Goal: Task Accomplishment & Management: Use online tool/utility

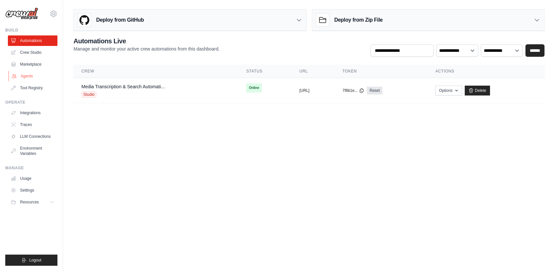
click at [23, 76] on link "Agents" at bounding box center [34, 76] width 50 height 11
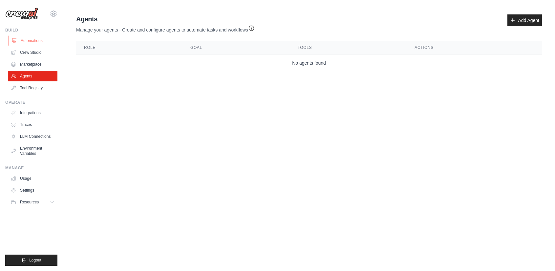
click at [27, 42] on link "Automations" at bounding box center [34, 40] width 50 height 11
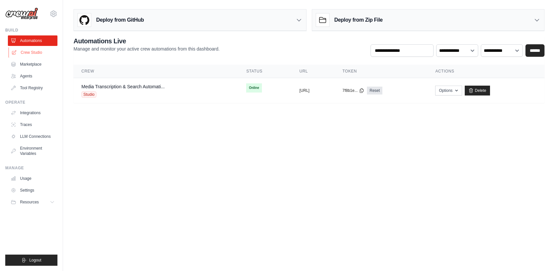
click at [27, 54] on link "Crew Studio" at bounding box center [34, 52] width 50 height 11
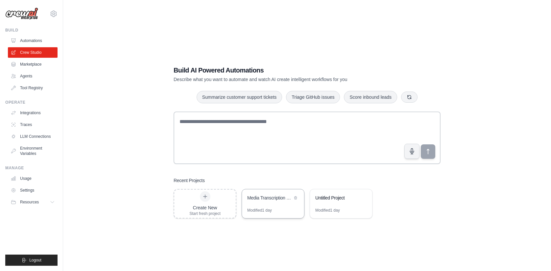
click at [264, 203] on div "Media Transcription & Search Automation" at bounding box center [273, 199] width 62 height 18
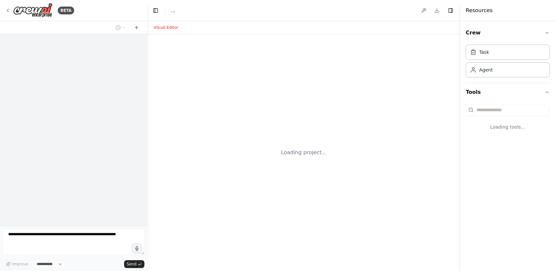
select select "****"
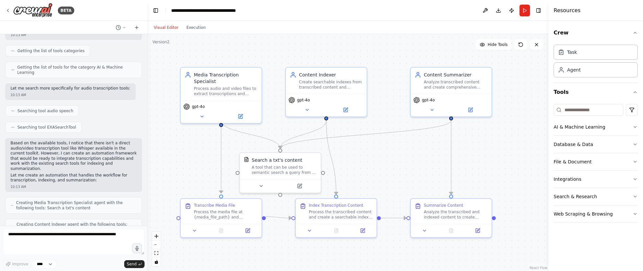
scroll to position [212, 0]
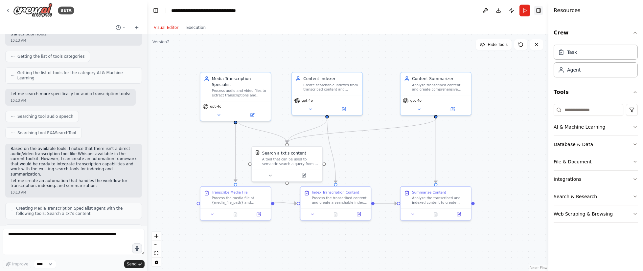
click at [541, 8] on button "Toggle Right Sidebar" at bounding box center [538, 10] width 9 height 9
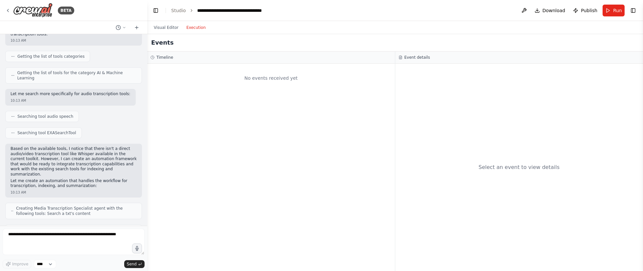
click at [192, 29] on button "Execution" at bounding box center [195, 28] width 27 height 8
click at [181, 8] on link "Studio" at bounding box center [178, 10] width 15 height 5
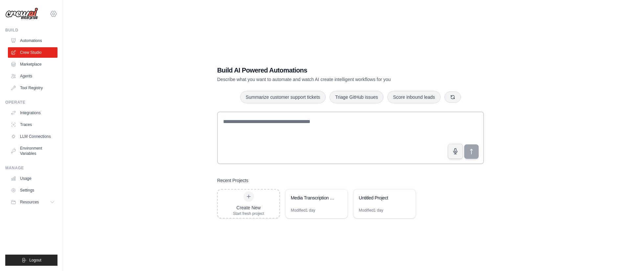
click at [51, 14] on icon at bounding box center [54, 14] width 8 height 8
click at [141, 82] on div "Build AI Powered Automations Describe what you want to automate and watch AI cr…" at bounding box center [351, 142] width 554 height 271
click at [38, 204] on span "Resources" at bounding box center [30, 202] width 19 height 5
click at [24, 237] on span "Blog" at bounding box center [27, 234] width 8 height 5
click at [35, 39] on link "Automations" at bounding box center [34, 40] width 50 height 11
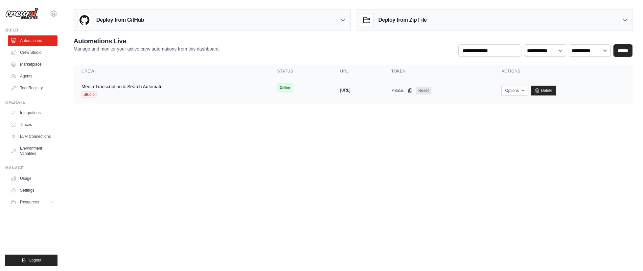
click at [340, 90] on button "[URL]" at bounding box center [345, 90] width 10 height 5
click at [556, 91] on link "Delete" at bounding box center [543, 91] width 25 height 10
click at [525, 90] on icon "button" at bounding box center [522, 90] width 5 height 5
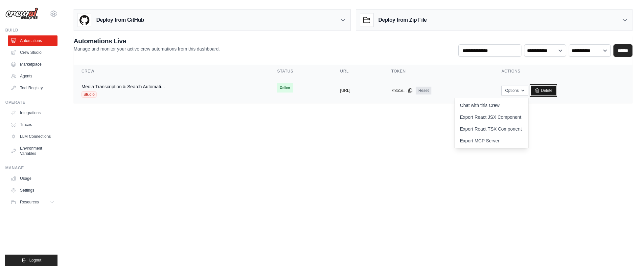
click at [556, 93] on link "Delete" at bounding box center [543, 91] width 25 height 10
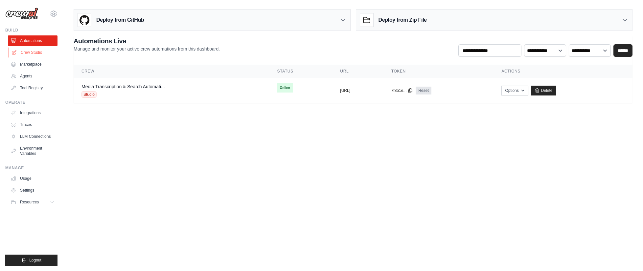
click at [31, 55] on link "Crew Studio" at bounding box center [34, 52] width 50 height 11
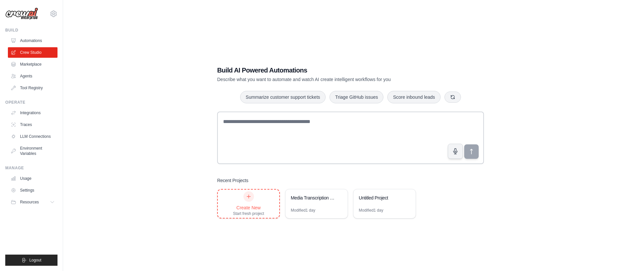
click at [248, 198] on icon at bounding box center [248, 196] width 5 height 5
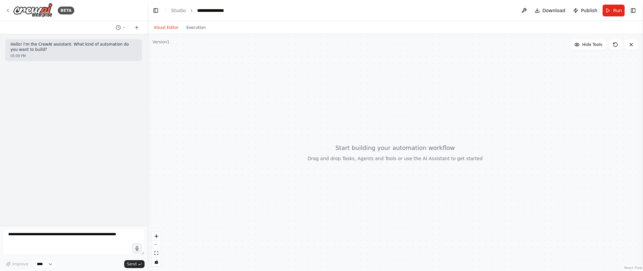
click at [526, 105] on div at bounding box center [395, 152] width 496 height 237
click at [134, 27] on button at bounding box center [136, 28] width 11 height 8
click at [92, 240] on textarea at bounding box center [74, 242] width 142 height 26
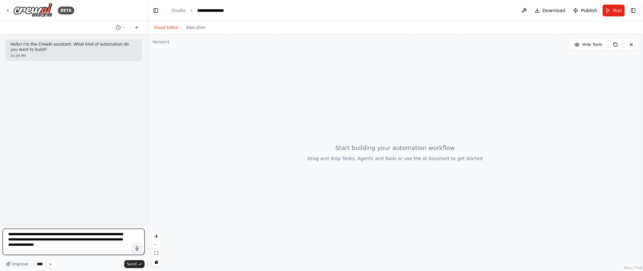
type textarea "**********"
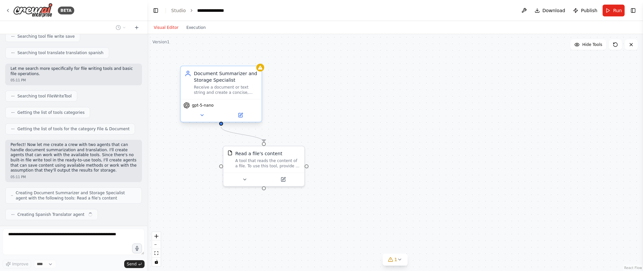
scroll to position [171, 0]
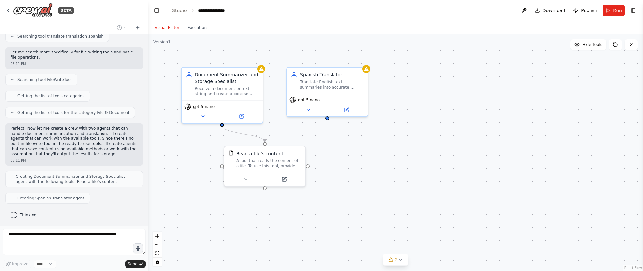
drag, startPoint x: 145, startPoint y: 167, endPoint x: 148, endPoint y: 54, distance: 112.7
click at [148, 54] on div "BETA Hello! I'm the CrewAI assistant. What kind of automation do you want to bu…" at bounding box center [321, 135] width 643 height 271
click at [212, 85] on div "Receive a document or text string and create a concise, well-structured summary…" at bounding box center [227, 90] width 64 height 11
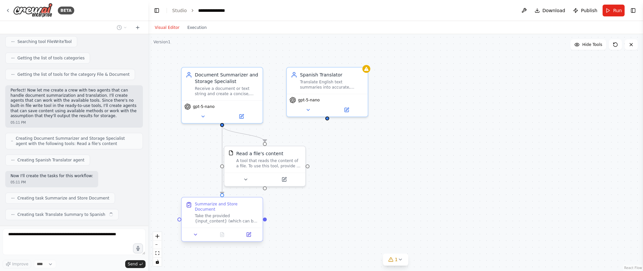
scroll to position [226, 0]
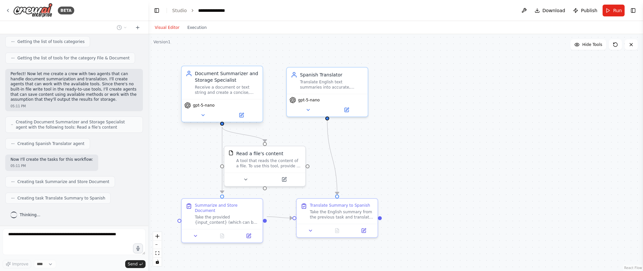
click at [218, 87] on div "Receive a document or text string and create a concise, well-structured summary…" at bounding box center [227, 90] width 64 height 11
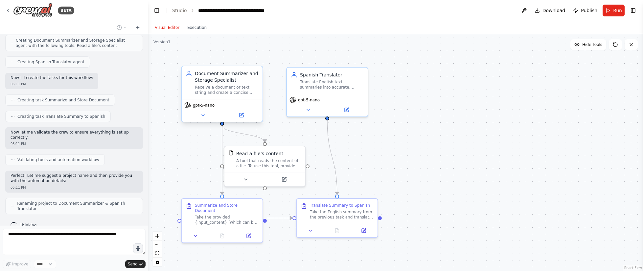
scroll to position [313, 0]
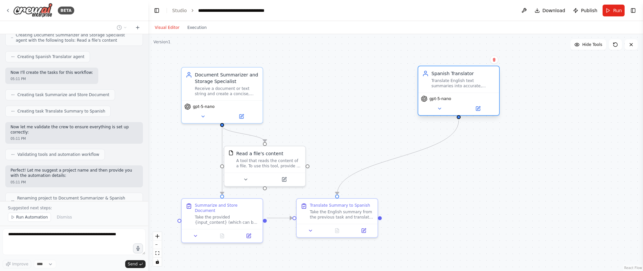
drag, startPoint x: 341, startPoint y: 81, endPoint x: 465, endPoint y: 80, distance: 124.8
click at [474, 80] on div "Translate English text summaries into accurate, natural-sounding Spanish while …" at bounding box center [463, 83] width 64 height 11
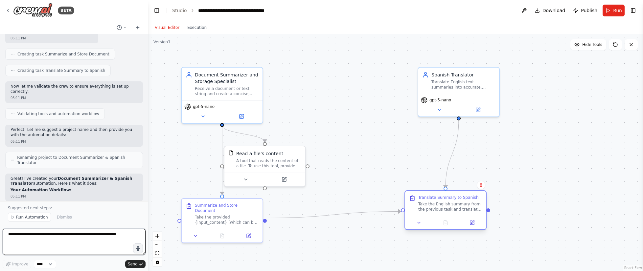
drag, startPoint x: 351, startPoint y: 205, endPoint x: 454, endPoint y: 201, distance: 103.5
click at [454, 201] on div "Translate Summary to Spanish Take the English summary from the previous task an…" at bounding box center [450, 203] width 64 height 17
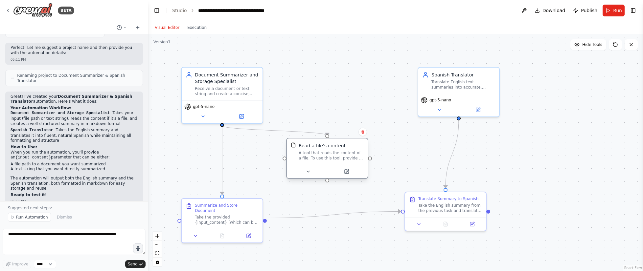
drag, startPoint x: 297, startPoint y: 168, endPoint x: 324, endPoint y: 162, distance: 27.4
click at [324, 162] on div "Read a file's content A tool that reads the content of a file. To use this tool…" at bounding box center [327, 152] width 81 height 26
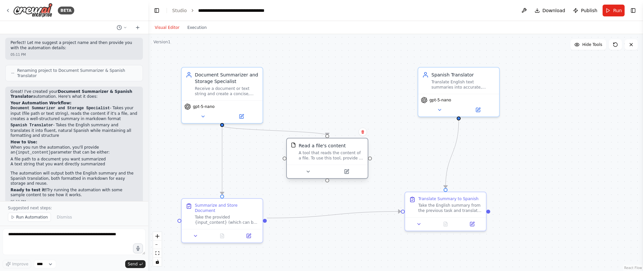
click at [309, 176] on div at bounding box center [327, 171] width 81 height 13
click at [201, 85] on div "Receive a document or text string and create a concise, well-structured summary…" at bounding box center [227, 90] width 64 height 11
click at [203, 108] on span "gpt-5-nano" at bounding box center [204, 105] width 22 height 5
click at [202, 117] on icon at bounding box center [202, 115] width 5 height 5
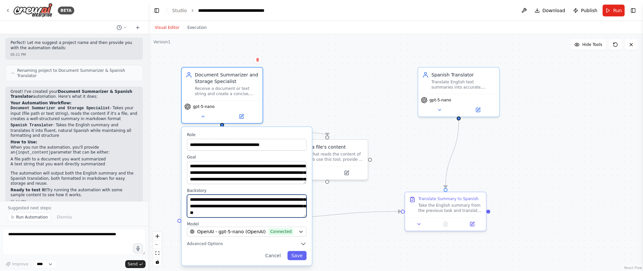
scroll to position [33, 0]
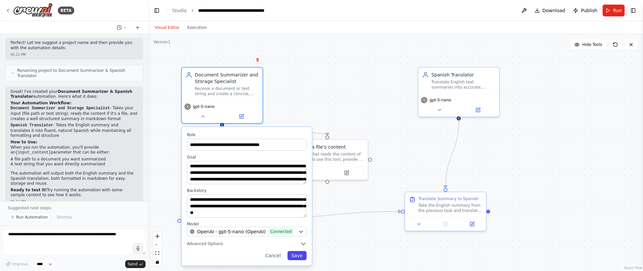
click at [298, 258] on button "Save" at bounding box center [296, 255] width 19 height 9
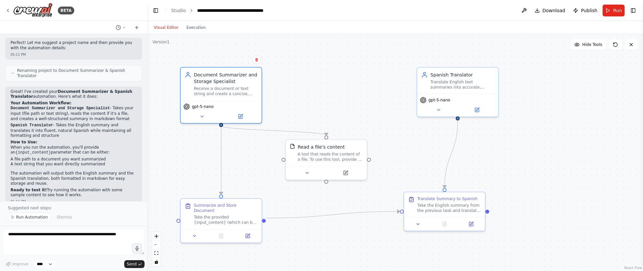
scroll to position [431, 0]
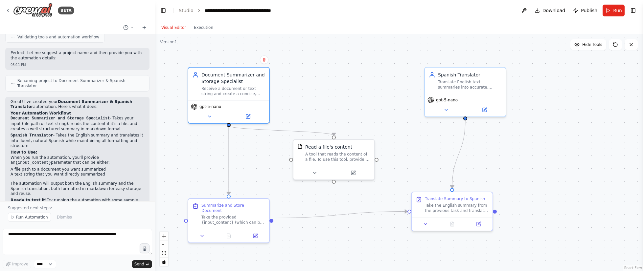
drag, startPoint x: 147, startPoint y: 173, endPoint x: 155, endPoint y: 158, distance: 17.3
click at [155, 158] on div "BETA Hello! I'm the CrewAI assistant. What kind of automation do you want to bu…" at bounding box center [321, 135] width 643 height 271
click at [447, 208] on div "Take the English summary from the previous task and translate it into Spanish. …" at bounding box center [457, 207] width 64 height 11
click at [608, 11] on button "Run" at bounding box center [613, 11] width 22 height 12
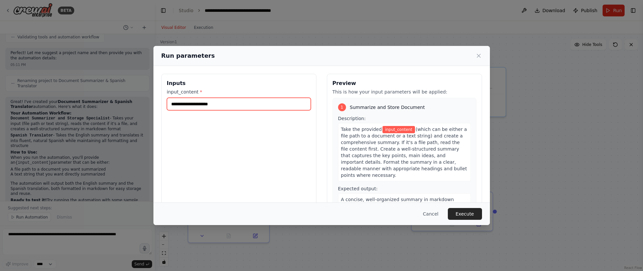
click at [223, 103] on input "input_content *" at bounding box center [239, 104] width 144 height 12
click at [184, 104] on input "input_content *" at bounding box center [239, 104] width 144 height 12
paste input "**********"
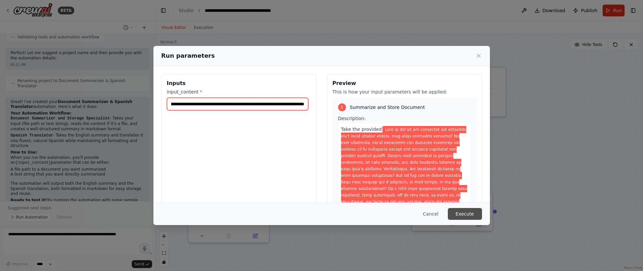
type input "**********"
click at [459, 216] on button "Execute" at bounding box center [465, 214] width 34 height 12
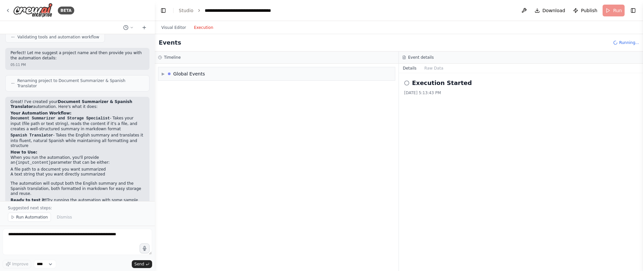
click at [203, 29] on button "Execution" at bounding box center [203, 28] width 27 height 8
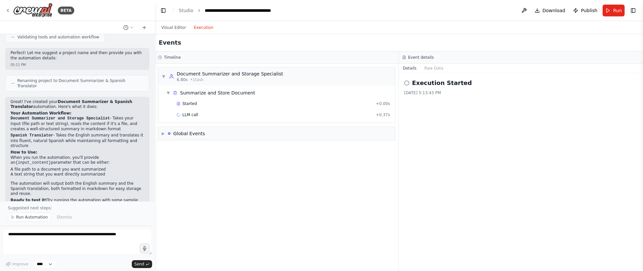
click at [205, 30] on button "Execution" at bounding box center [203, 28] width 27 height 8
click at [165, 133] on span "▶" at bounding box center [163, 133] width 3 height 5
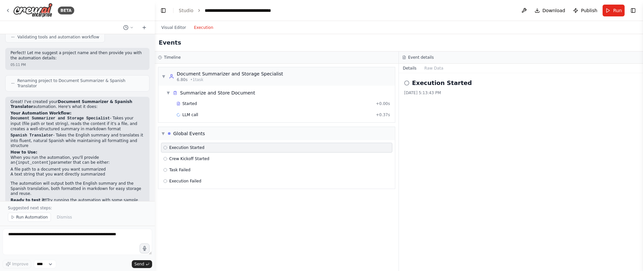
click at [171, 149] on span "Execution Started" at bounding box center [186, 147] width 35 height 5
click at [432, 67] on button "Raw Data" at bounding box center [433, 68] width 27 height 9
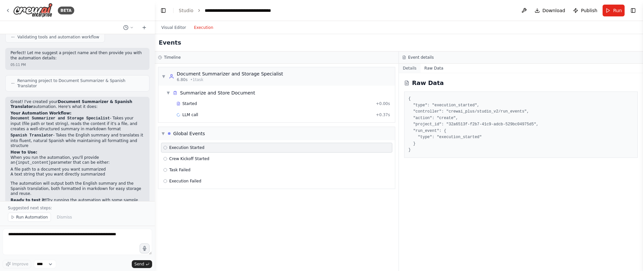
click at [409, 67] on button "Details" at bounding box center [410, 68] width 22 height 9
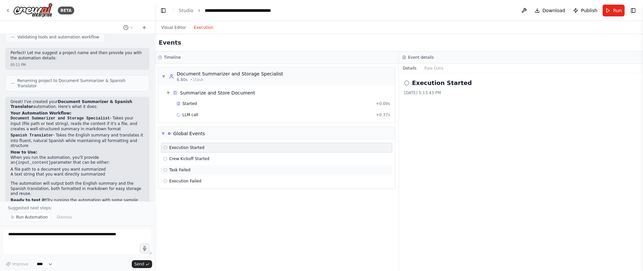
click at [181, 169] on span "Task Failed" at bounding box center [179, 170] width 21 height 5
click at [179, 171] on span "Task Failed" at bounding box center [179, 170] width 21 height 5
click at [174, 181] on span "Execution Failed" at bounding box center [185, 181] width 32 height 5
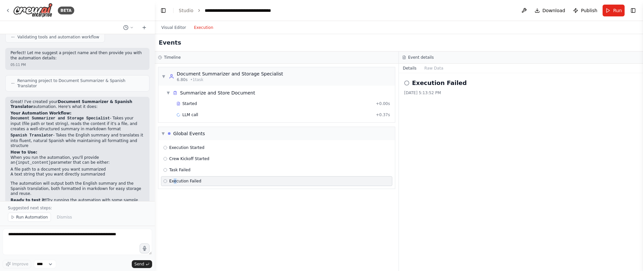
click at [173, 181] on span "Execution Failed" at bounding box center [185, 181] width 32 height 5
click at [421, 56] on h3 "Event details" at bounding box center [421, 57] width 26 height 5
click at [429, 68] on button "Raw Data" at bounding box center [433, 68] width 27 height 9
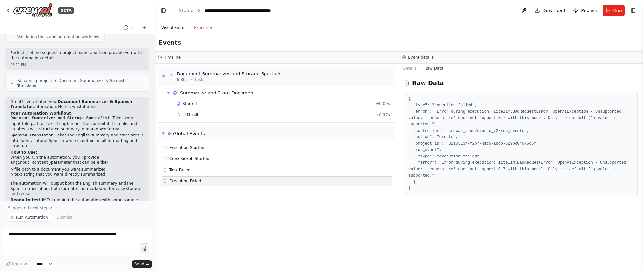
click at [174, 26] on button "Visual Editor" at bounding box center [173, 28] width 33 height 8
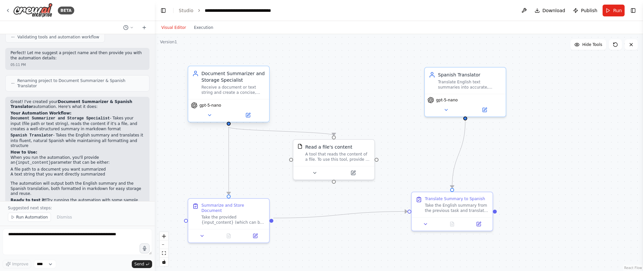
click at [206, 109] on div "gpt-5-nano" at bounding box center [228, 110] width 81 height 23
click at [206, 116] on button at bounding box center [209, 115] width 37 height 8
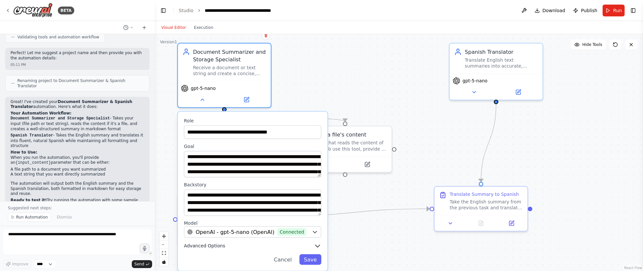
click at [203, 247] on span "Advanced Options" at bounding box center [204, 246] width 41 height 6
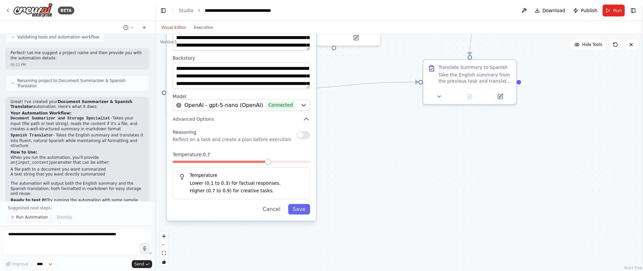
drag, startPoint x: 576, startPoint y: 135, endPoint x: 549, endPoint y: 27, distance: 111.1
click at [564, 9] on main "**********" at bounding box center [399, 135] width 488 height 271
click at [265, 165] on div at bounding box center [240, 163] width 137 height 5
click at [309, 162] on span at bounding box center [307, 162] width 6 height 6
click at [300, 210] on button "Save" at bounding box center [299, 209] width 22 height 11
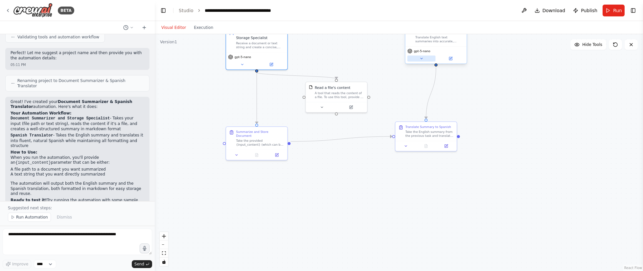
click at [419, 56] on button at bounding box center [421, 59] width 28 height 6
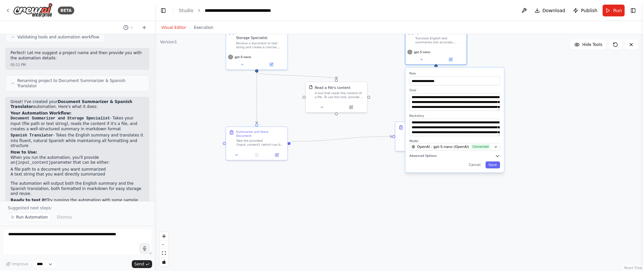
click at [427, 158] on button "Advanced Options" at bounding box center [454, 156] width 91 height 5
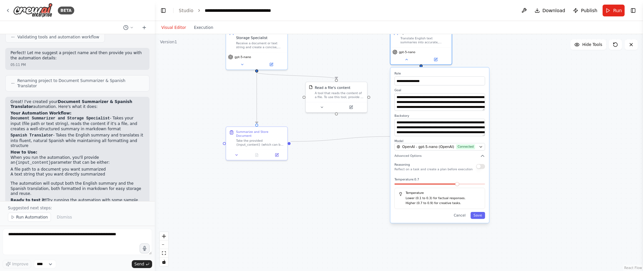
drag, startPoint x: 474, startPoint y: 187, endPoint x: 458, endPoint y: 187, distance: 15.5
click at [458, 187] on div "Temperature: 0.7 Temperature Lower (0.1 to 0.3) for factual responses. Higher (…" at bounding box center [439, 194] width 91 height 32
click at [458, 183] on span at bounding box center [457, 184] width 4 height 4
click at [459, 186] on span at bounding box center [457, 184] width 4 height 4
click at [467, 180] on label "Temperature: 0.7" at bounding box center [439, 180] width 91 height 4
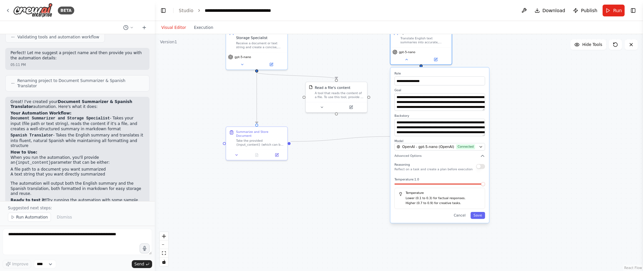
click at [485, 186] on span at bounding box center [483, 184] width 4 height 4
click at [481, 216] on button "Save" at bounding box center [477, 215] width 14 height 7
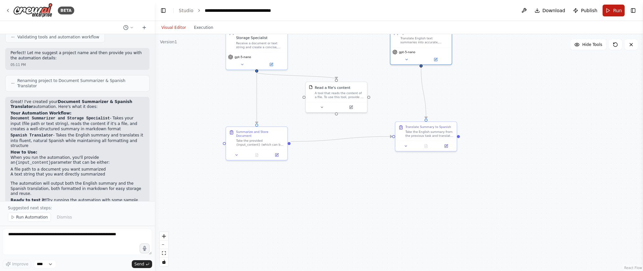
click at [619, 11] on span "Run" at bounding box center [617, 10] width 9 height 7
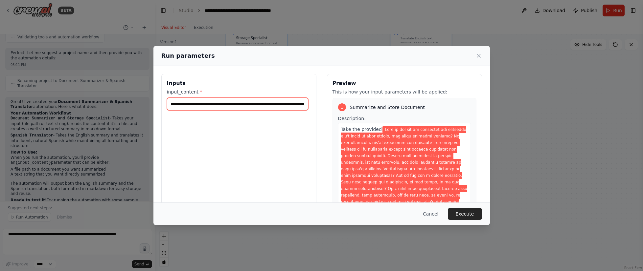
drag, startPoint x: 177, startPoint y: 103, endPoint x: 367, endPoint y: 137, distance: 192.8
click at [367, 137] on div "Inputs input_content * Preview This is how your input parameters will be applie…" at bounding box center [321, 152] width 321 height 156
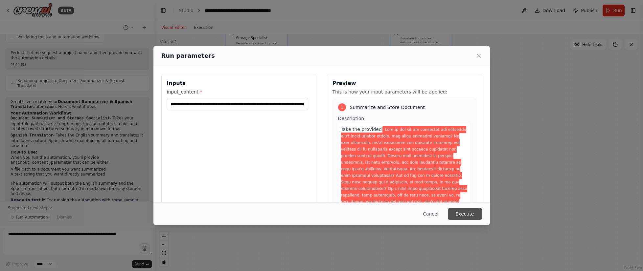
click at [475, 212] on button "Execute" at bounding box center [465, 214] width 34 height 12
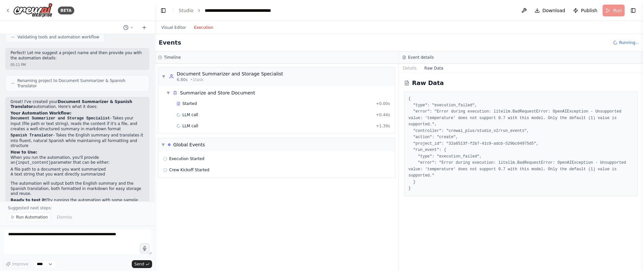
click at [200, 28] on button "Execution" at bounding box center [203, 28] width 27 height 8
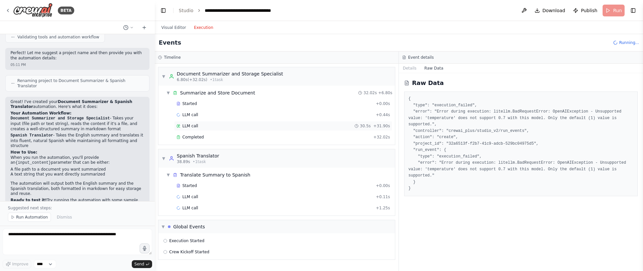
click at [201, 126] on div "LLM call 30.5s + 31.90s" at bounding box center [283, 126] width 214 height 5
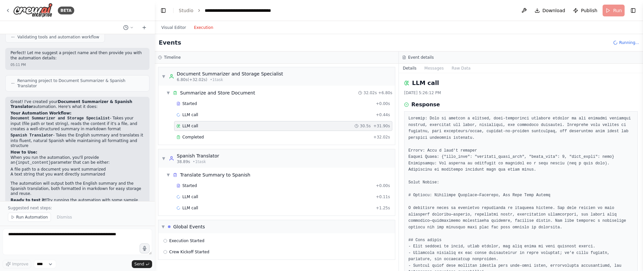
drag, startPoint x: 640, startPoint y: 96, endPoint x: 643, endPoint y: 115, distance: 19.0
click at [642, 115] on html "BETA Hello! I'm the CrewAI assistant. What kind of automation do you want to bu…" at bounding box center [321, 135] width 643 height 271
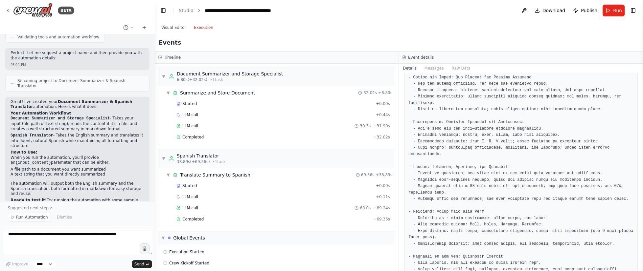
scroll to position [394, 0]
click at [196, 219] on span "Completed" at bounding box center [192, 219] width 21 height 5
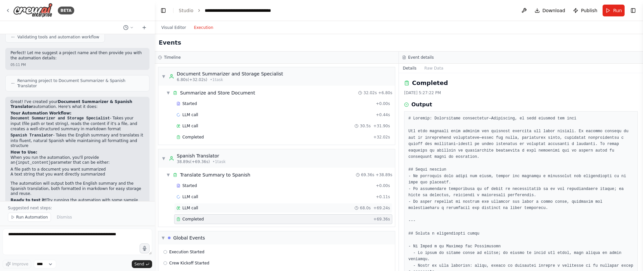
click at [251, 206] on div "LLM call 68.0s + 69.24s" at bounding box center [283, 208] width 214 height 5
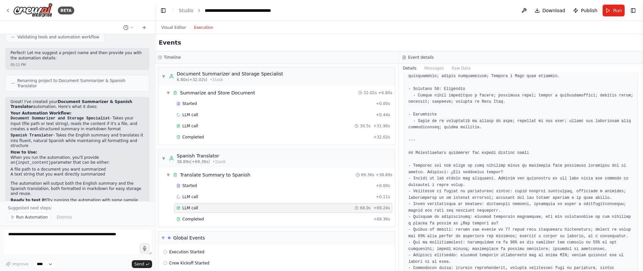
scroll to position [1018, 0]
click at [528, 11] on button at bounding box center [524, 11] width 11 height 12
click at [587, 11] on span "Publish" at bounding box center [589, 10] width 16 height 7
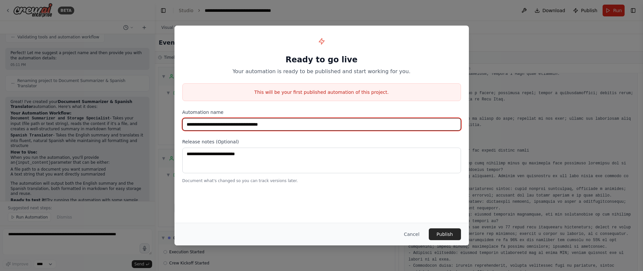
drag, startPoint x: 293, startPoint y: 123, endPoint x: 117, endPoint y: 118, distance: 176.1
click at [117, 118] on div "**********" at bounding box center [321, 135] width 643 height 271
type input "**********"
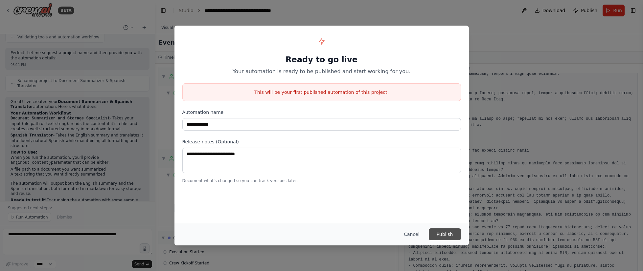
click at [448, 231] on button "Publish" at bounding box center [445, 235] width 32 height 12
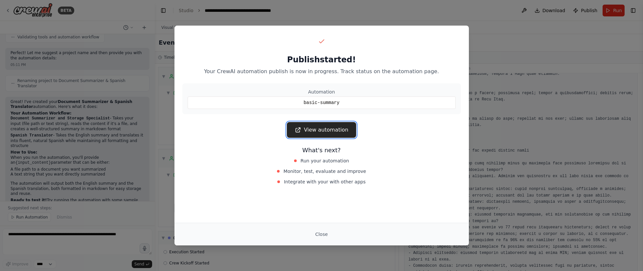
click at [326, 132] on link "View automation" at bounding box center [321, 130] width 69 height 16
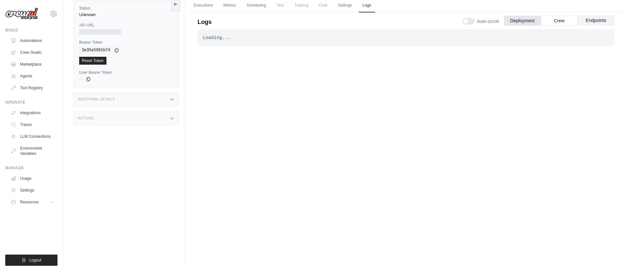
click at [587, 21] on button "Endpoints" at bounding box center [595, 20] width 37 height 10
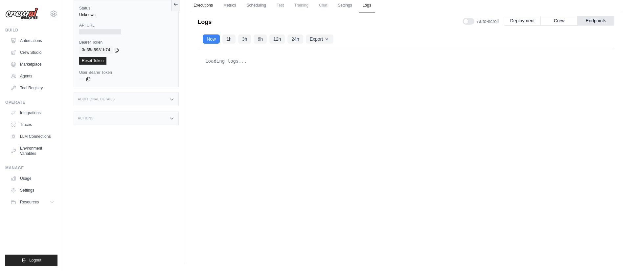
click at [206, 6] on link "Executions" at bounding box center [203, 6] width 27 height 14
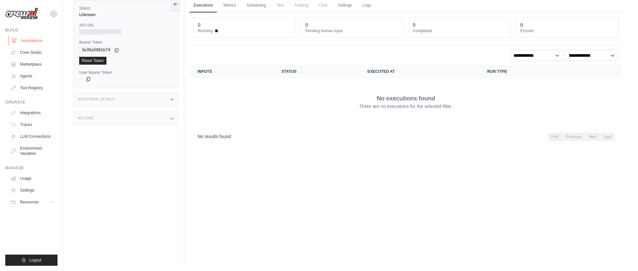
click at [43, 37] on link "Automations" at bounding box center [34, 40] width 50 height 11
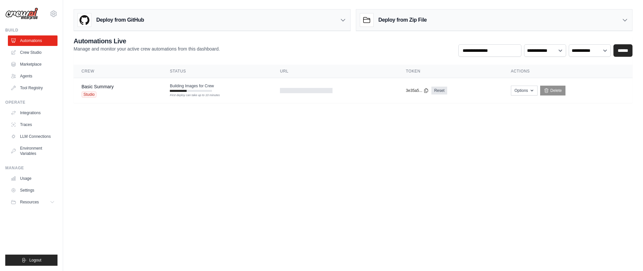
click at [82, 161] on body "jaimer@live.com Settings Build Automations Crew Studio" at bounding box center [321, 135] width 643 height 271
